Goal: Task Accomplishment & Management: Manage account settings

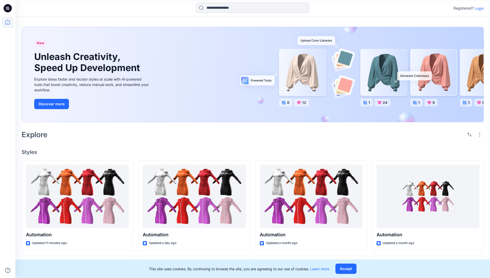
click at [478, 8] on p "Login" at bounding box center [479, 8] width 9 height 5
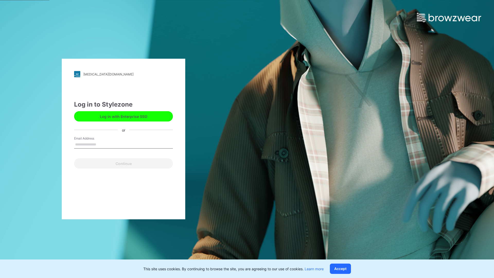
click at [102, 144] on input "Email Address" at bounding box center [123, 145] width 99 height 8
type input "**********"
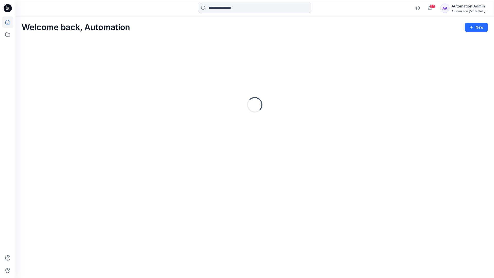
click at [10, 22] on icon at bounding box center [7, 22] width 5 height 5
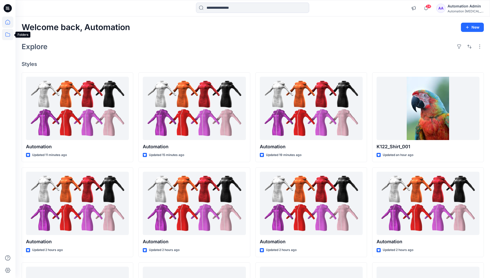
click at [7, 33] on icon at bounding box center [7, 34] width 11 height 11
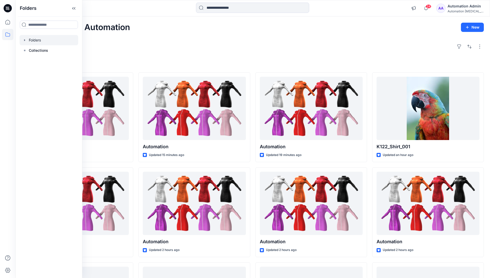
click at [34, 39] on div at bounding box center [49, 40] width 59 height 10
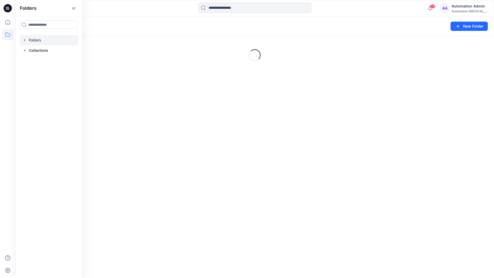
click at [248, 178] on div "Folders New Folder Loading..." at bounding box center [254, 146] width 479 height 261
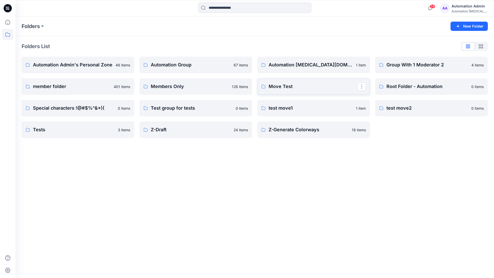
click at [287, 85] on p "Move Test" at bounding box center [313, 86] width 89 height 7
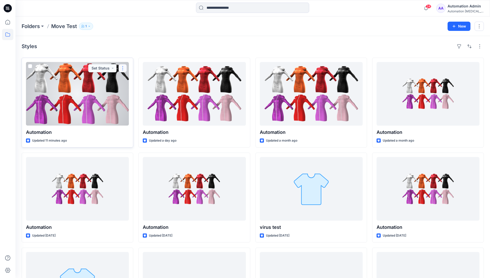
click at [120, 70] on button "button" at bounding box center [123, 68] width 8 height 8
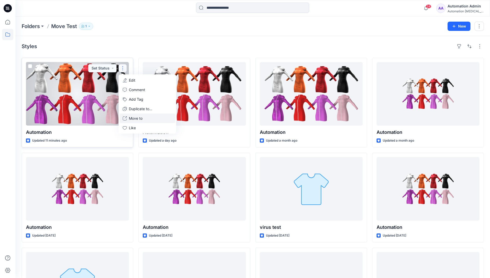
click at [138, 117] on p "Move to" at bounding box center [136, 118] width 14 height 5
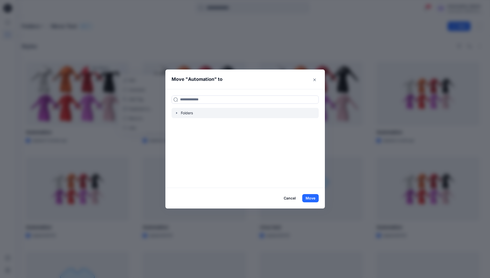
click at [177, 113] on icon "button" at bounding box center [176, 113] width 1 height 2
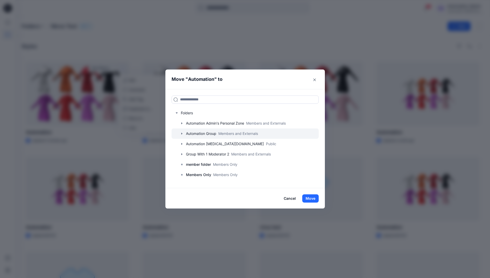
click at [193, 132] on div at bounding box center [245, 133] width 147 height 10
click at [314, 197] on button "Move" at bounding box center [310, 198] width 16 height 8
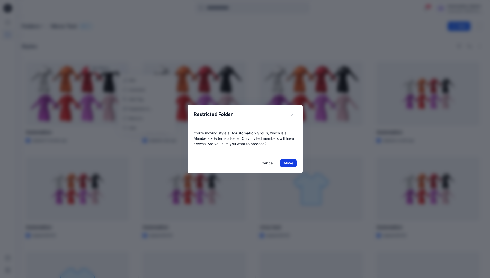
click at [290, 163] on button "Move" at bounding box center [288, 163] width 16 height 8
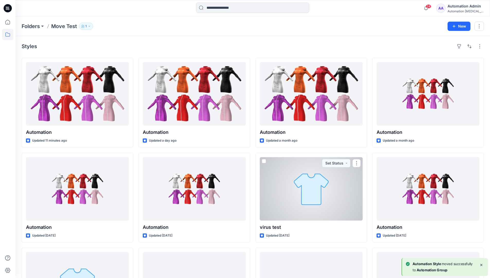
click at [463, 7] on div "Automation Admin" at bounding box center [466, 6] width 36 height 6
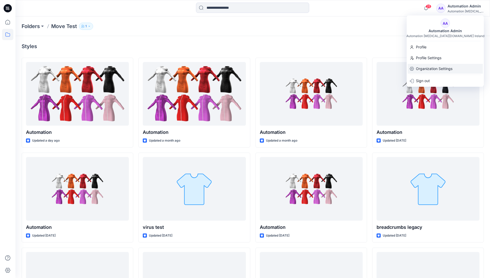
click at [439, 65] on p "Organization Settings" at bounding box center [434, 69] width 37 height 10
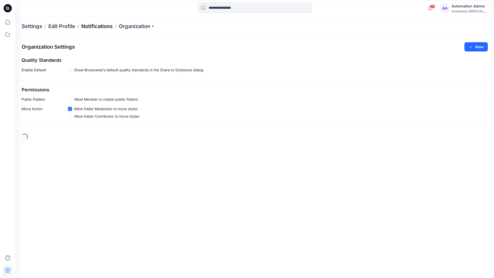
click at [94, 26] on p "Notifications" at bounding box center [96, 26] width 31 height 7
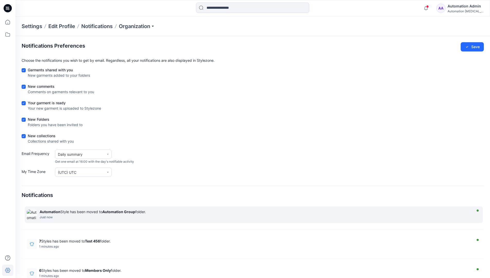
click at [119, 212] on strong "Automation Group" at bounding box center [118, 212] width 33 height 4
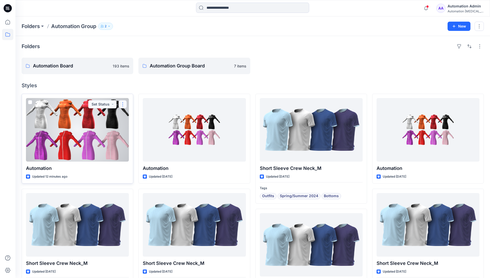
click at [124, 104] on button "button" at bounding box center [123, 104] width 8 height 8
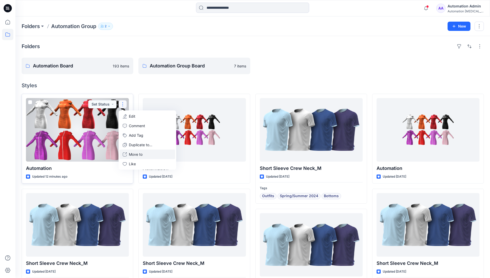
click at [132, 154] on p "Move to" at bounding box center [136, 154] width 14 height 5
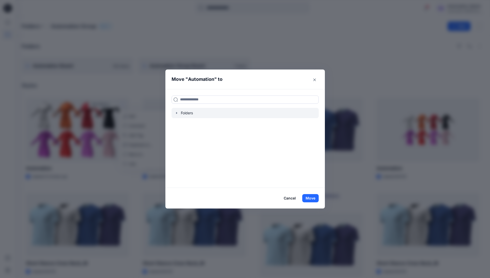
click at [179, 114] on icon "button" at bounding box center [177, 113] width 4 height 4
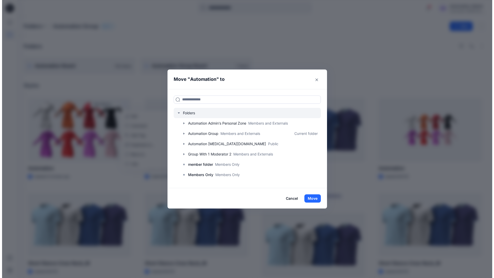
scroll to position [40, 0]
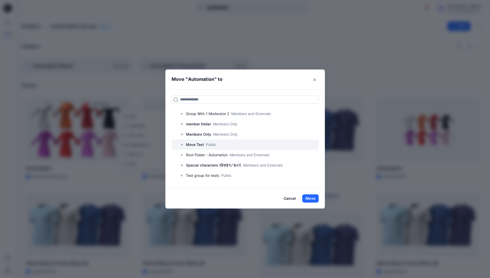
click at [201, 142] on p "Move Test" at bounding box center [195, 145] width 18 height 6
click at [315, 196] on button "Move" at bounding box center [310, 198] width 16 height 8
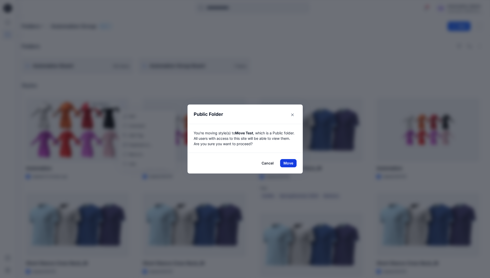
click at [290, 163] on button "Move" at bounding box center [288, 163] width 16 height 8
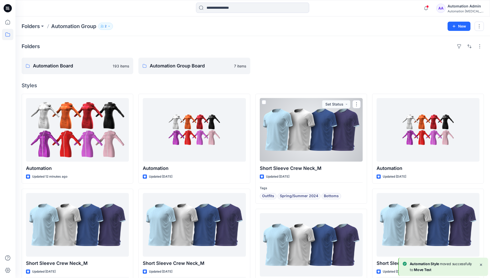
click at [459, 8] on div "Automation Admin" at bounding box center [466, 6] width 36 height 6
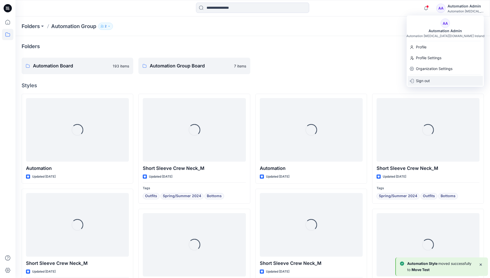
click at [434, 79] on div "Sign out" at bounding box center [445, 81] width 75 height 10
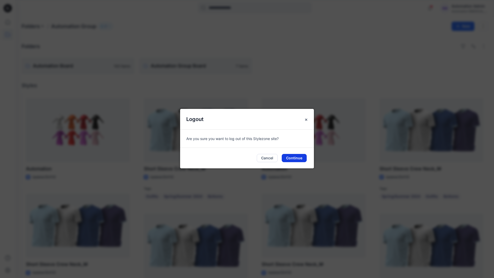
click at [292, 156] on button "Continue" at bounding box center [294, 158] width 25 height 8
